Goal: Task Accomplishment & Management: Manage account settings

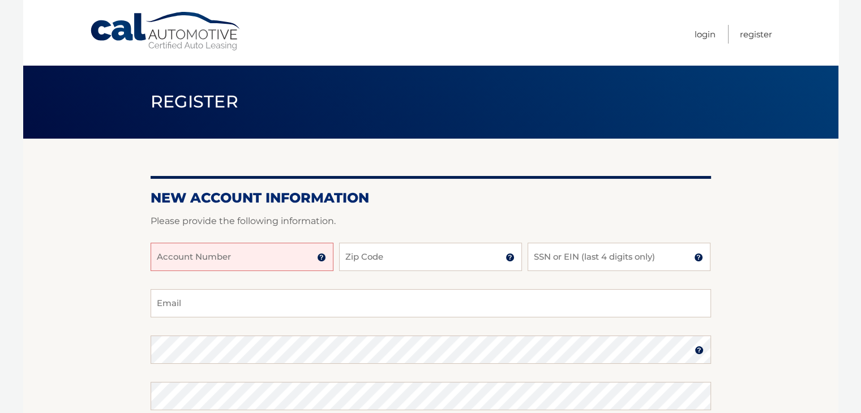
click at [230, 259] on input "Account Number" at bounding box center [242, 257] width 183 height 28
type input "44455996440"
click at [420, 255] on input "Zip Code" at bounding box center [430, 257] width 183 height 28
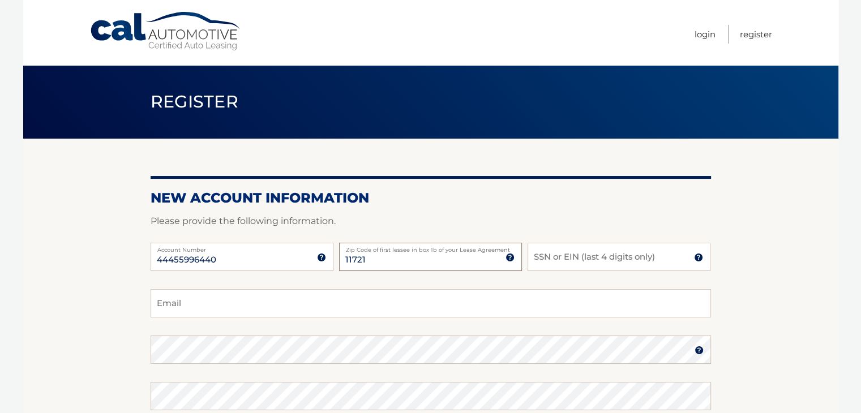
type input "11721"
click at [577, 256] on input "SSN or EIN (last 4 digits only)" at bounding box center [619, 257] width 183 height 28
type input "4875"
click at [193, 308] on input "Email" at bounding box center [431, 303] width 560 height 28
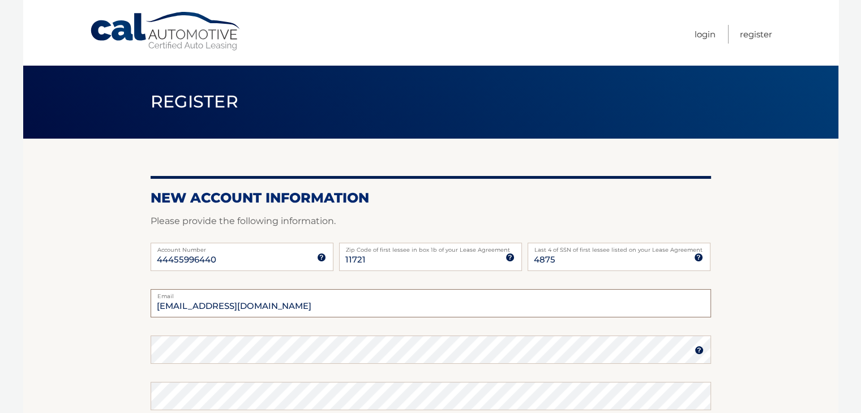
type input "RSerwan@optonline.net"
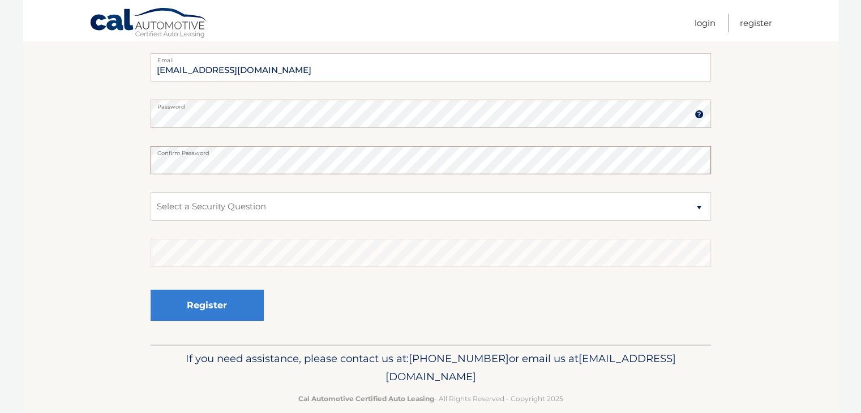
scroll to position [249, 0]
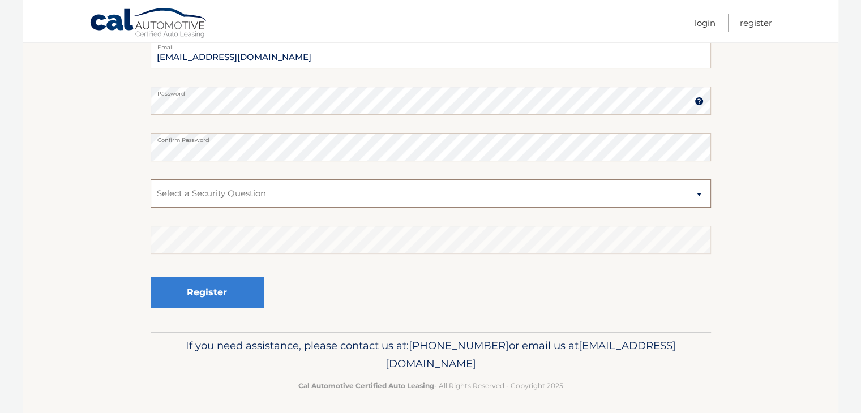
click at [696, 199] on select "Select a Security Question What was the name of your elementary school? What is…" at bounding box center [431, 193] width 560 height 28
select select "2"
click at [151, 179] on select "Select a Security Question What was the name of your elementary school? What is…" at bounding box center [431, 193] width 560 height 28
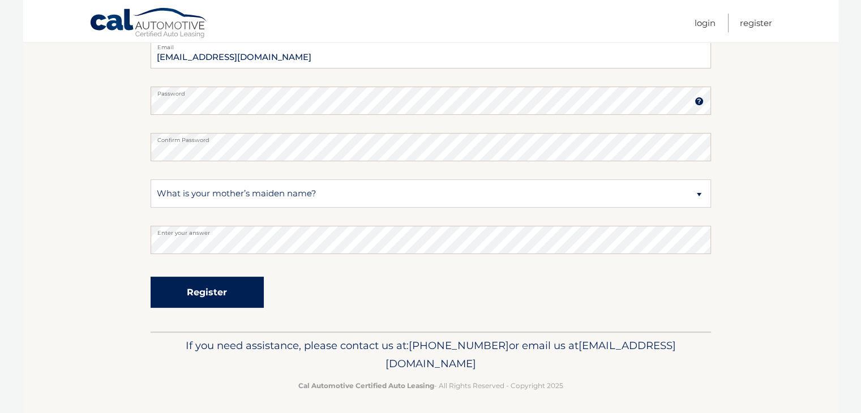
click at [215, 290] on button "Register" at bounding box center [207, 292] width 113 height 31
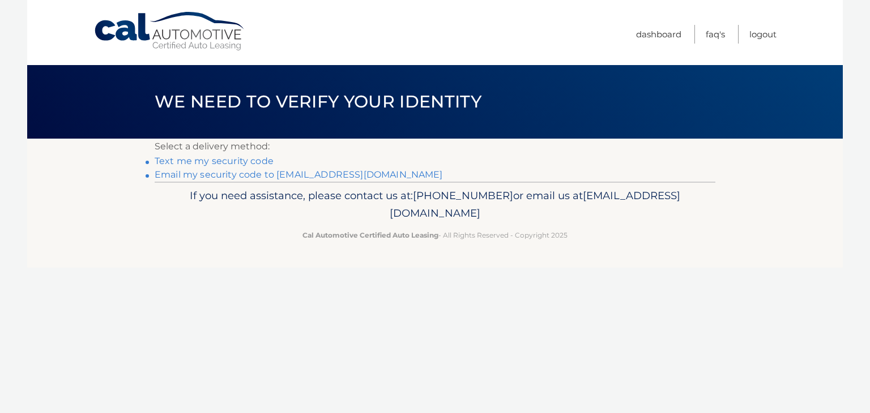
click at [239, 161] on link "Text me my security code" at bounding box center [214, 161] width 119 height 11
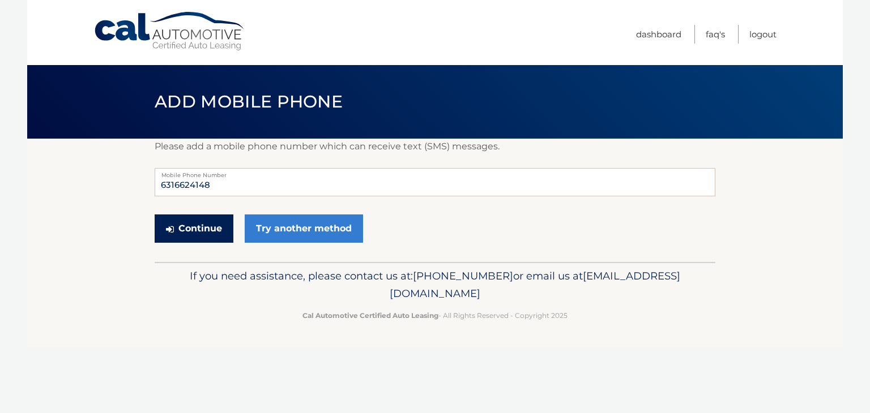
click at [196, 229] on button "Continue" at bounding box center [194, 229] width 79 height 28
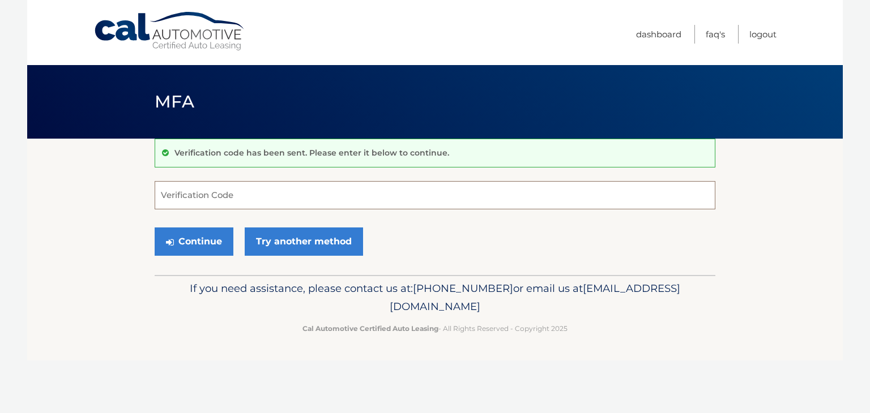
click at [192, 190] on input "Verification Code" at bounding box center [435, 195] width 560 height 28
type input "706590"
click at [186, 236] on button "Continue" at bounding box center [194, 242] width 79 height 28
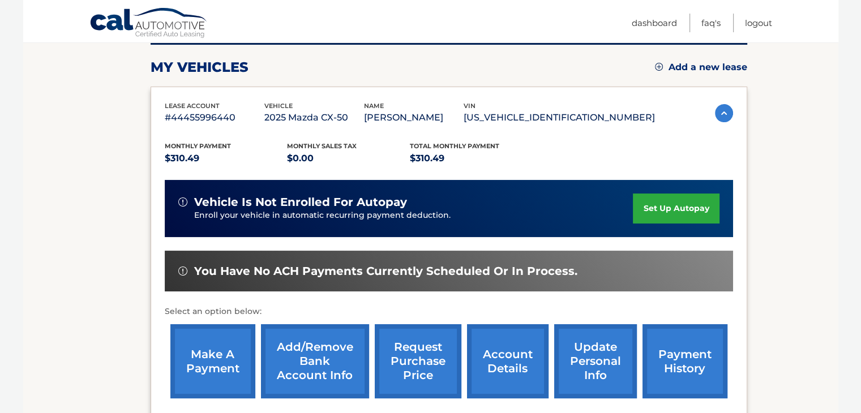
scroll to position [159, 0]
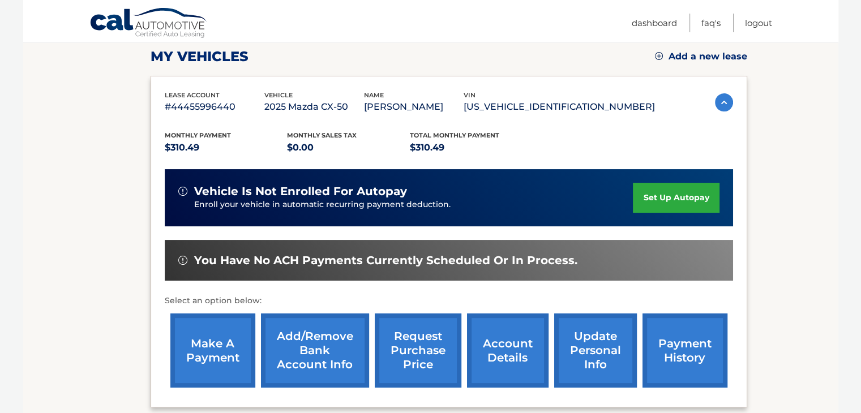
click at [678, 196] on link "set up autopay" at bounding box center [676, 198] width 86 height 30
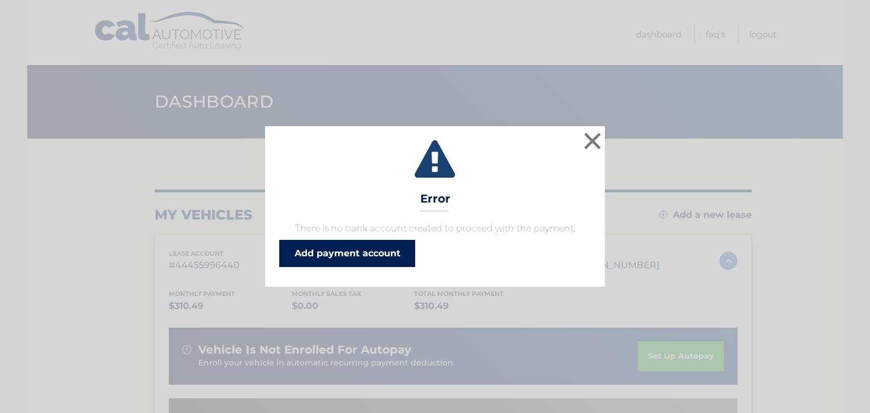
click at [344, 249] on link "Add payment account" at bounding box center [347, 253] width 136 height 27
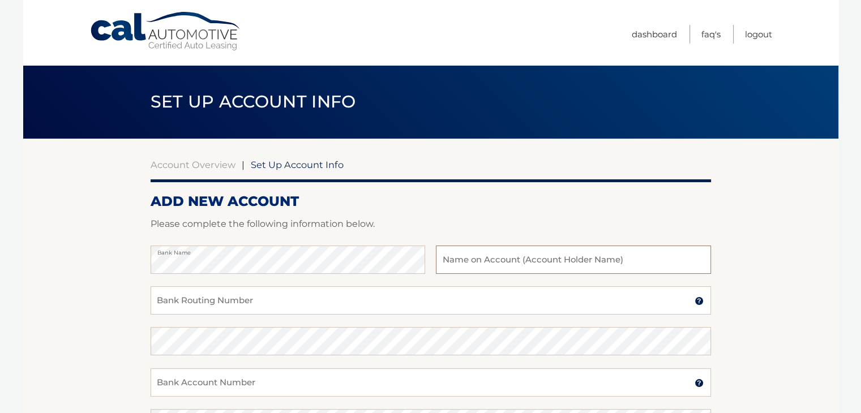
click at [463, 261] on input "text" at bounding box center [573, 260] width 275 height 28
type input "[PERSON_NAME]"
click at [237, 293] on input "Bank Routing Number" at bounding box center [431, 300] width 560 height 28
type input "221481181"
click at [237, 293] on label "Bank Routing Number" at bounding box center [431, 290] width 560 height 9
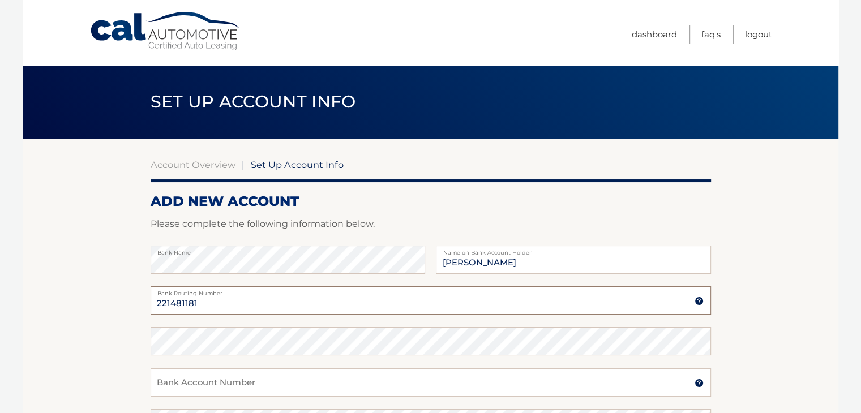
click at [237, 293] on input "221481181" at bounding box center [431, 300] width 560 height 28
click at [246, 379] on input "Bank Account Number" at bounding box center [431, 383] width 560 height 28
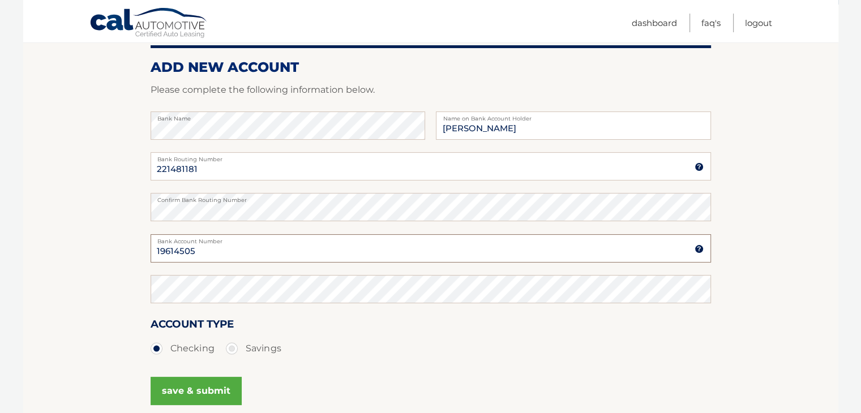
scroll to position [159, 0]
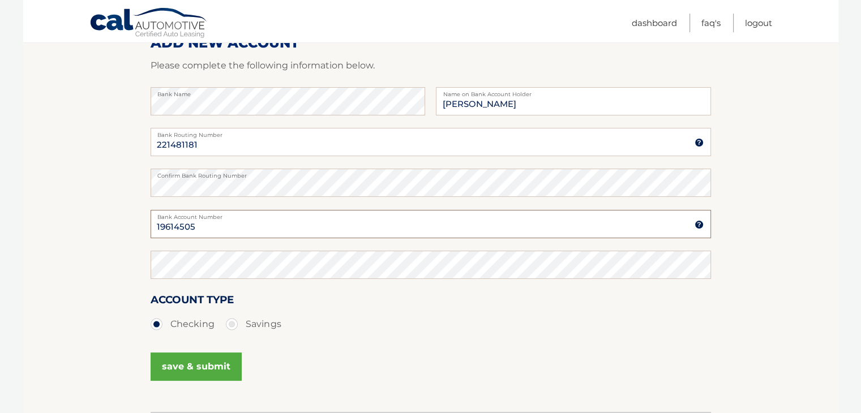
type input "19614505"
click at [193, 367] on button "save & submit" at bounding box center [196, 367] width 91 height 28
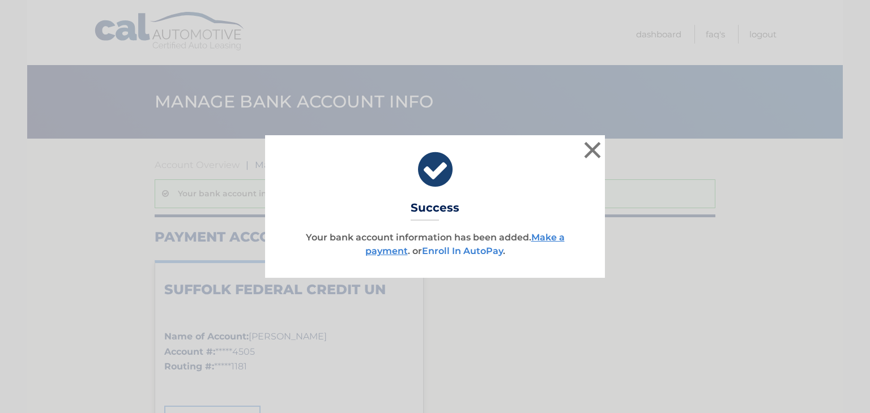
click at [479, 253] on link "Enroll In AutoPay" at bounding box center [462, 251] width 81 height 11
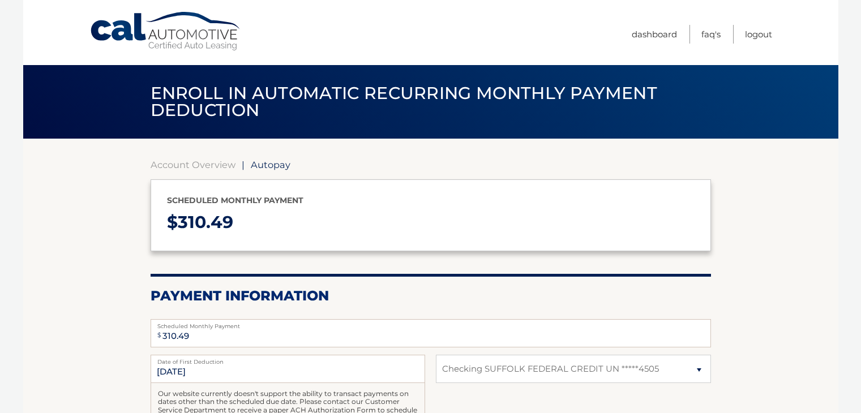
select select "NjA4MTVjZTgtMThmNS00ZWZkLTk5MmEtYjMyMjk3MTQwYjVl"
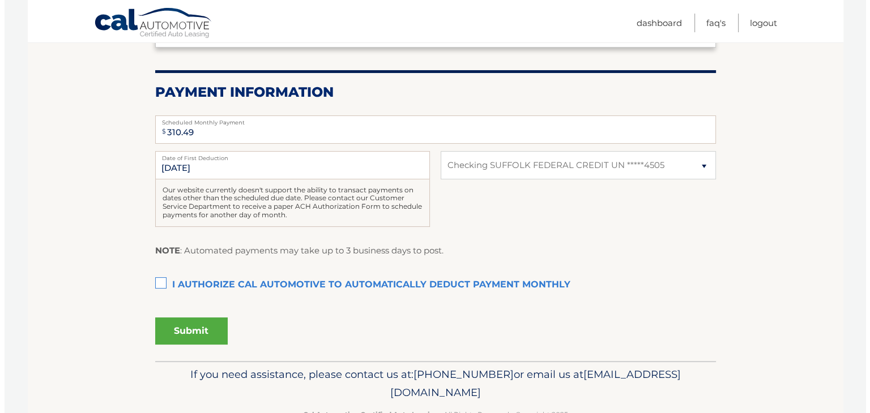
scroll to position [226, 0]
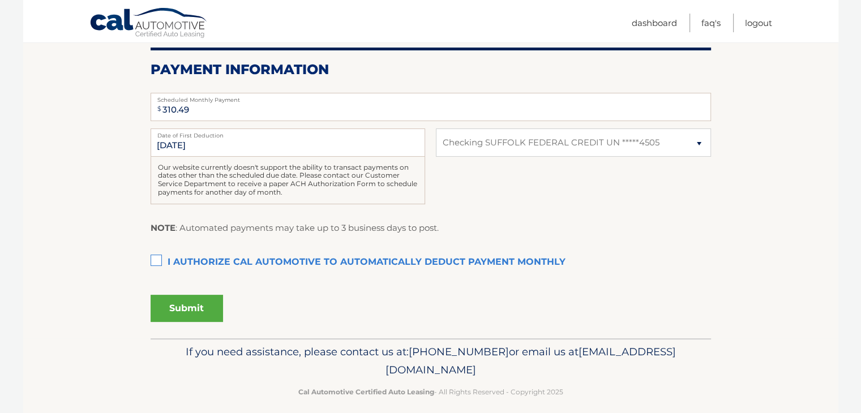
click at [153, 262] on label "I authorize cal automotive to automatically deduct payment monthly This checkbo…" at bounding box center [431, 262] width 560 height 23
click at [0, 0] on input "I authorize cal automotive to automatically deduct payment monthly This checkbo…" at bounding box center [0, 0] width 0 height 0
click at [179, 313] on button "Submit" at bounding box center [187, 308] width 72 height 27
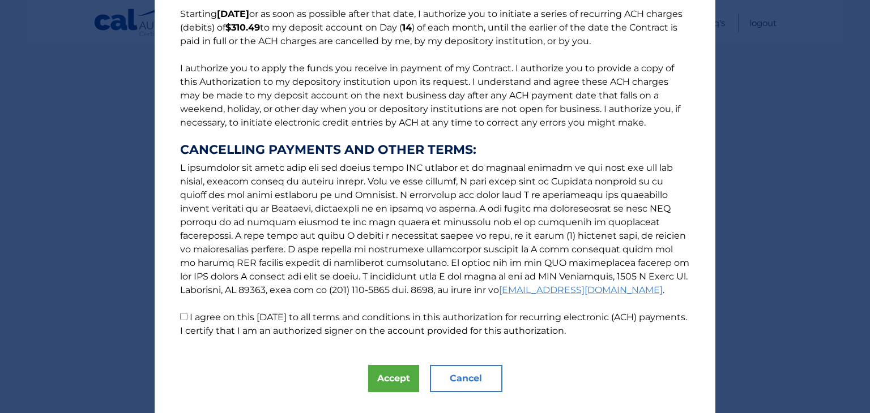
scroll to position [122, 0]
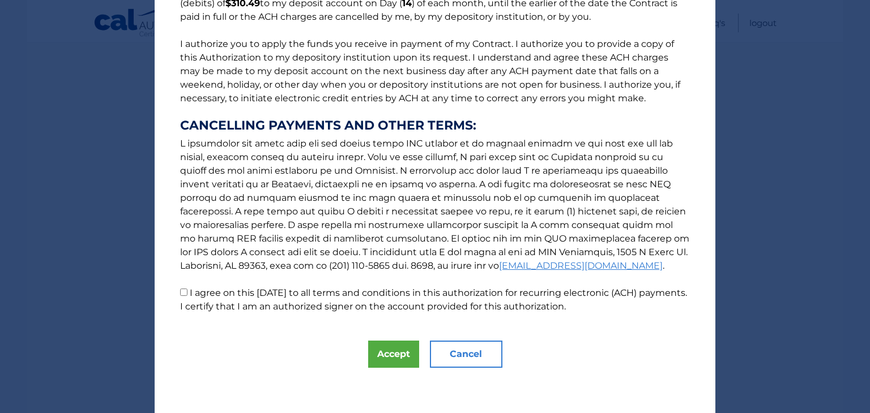
click at [184, 293] on p "The words "I" "me" and "my" mean any identified Customer who signs this Authori…" at bounding box center [435, 107] width 532 height 412
click at [180, 293] on input "I agree on this 10/08/2025 to all terms and conditions in this authorization fo…" at bounding box center [183, 292] width 7 height 7
checkbox input "true"
click at [383, 358] on button "Accept" at bounding box center [393, 354] width 51 height 27
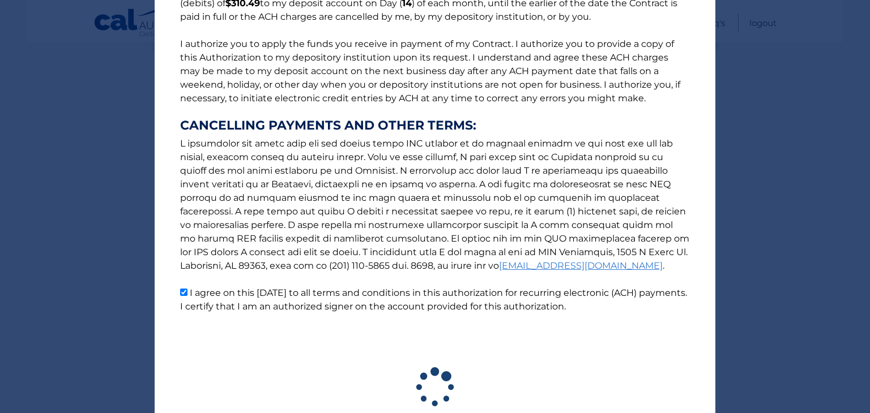
scroll to position [205, 0]
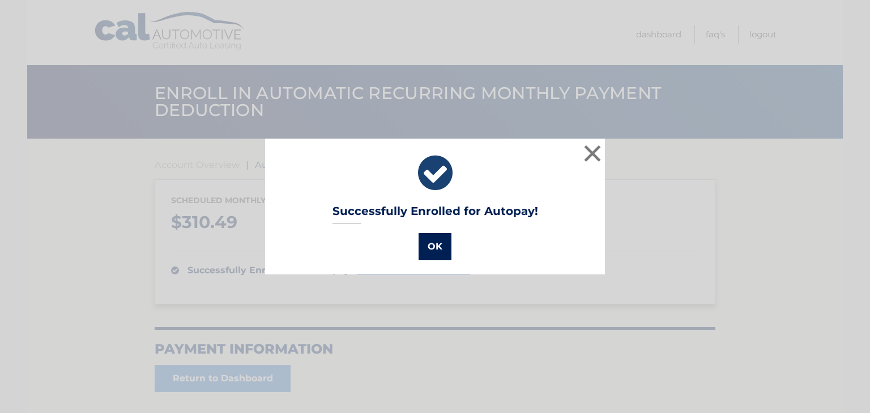
click at [430, 249] on button "OK" at bounding box center [434, 246] width 33 height 27
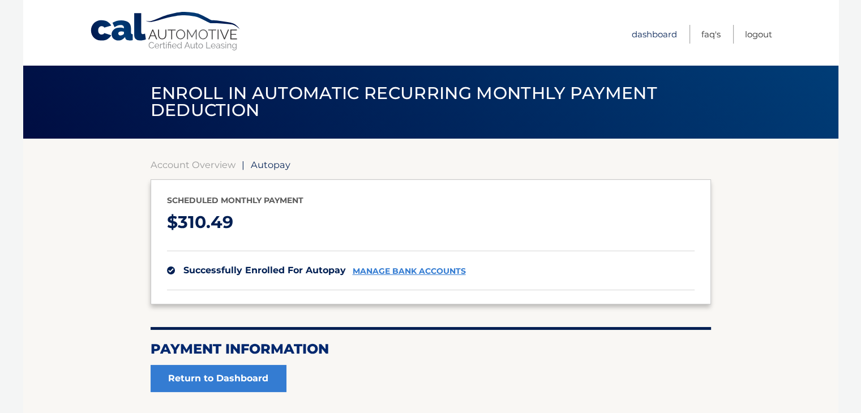
click at [667, 30] on link "Dashboard" at bounding box center [654, 34] width 45 height 19
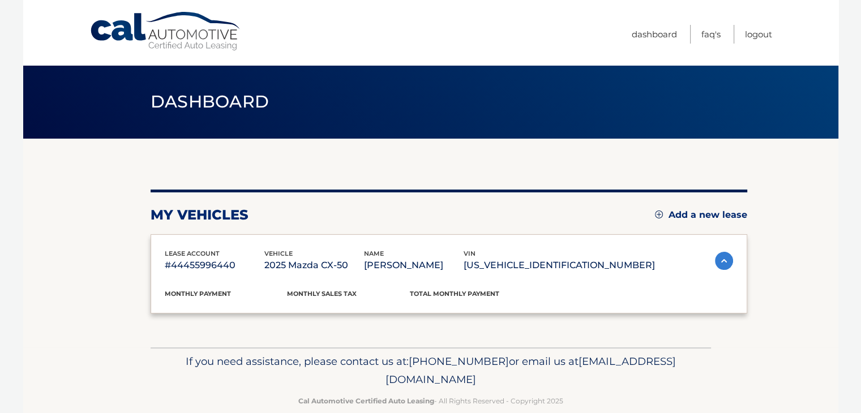
click at [655, 36] on link "Dashboard" at bounding box center [654, 34] width 45 height 19
